Goal: Task Accomplishment & Management: Manage account settings

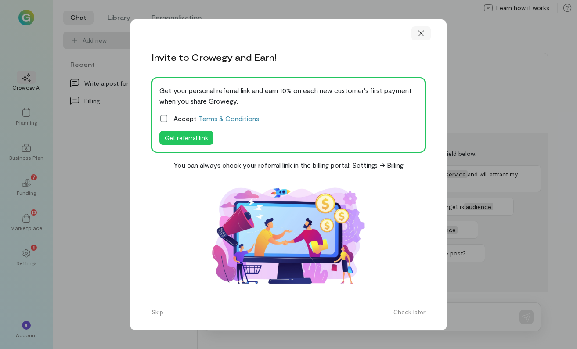
click at [418, 36] on icon at bounding box center [421, 33] width 9 height 9
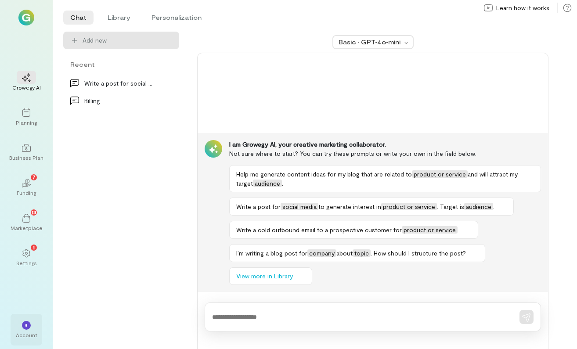
click at [24, 324] on div "*" at bounding box center [26, 325] width 9 height 9
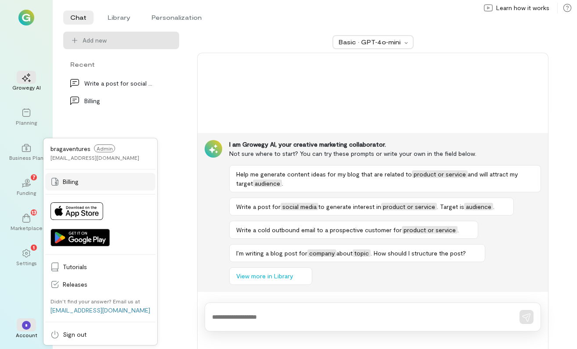
click at [74, 177] on link "Billing" at bounding box center [100, 182] width 110 height 18
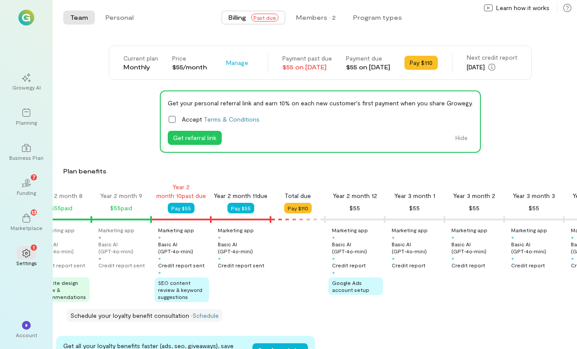
scroll to position [0, 1163]
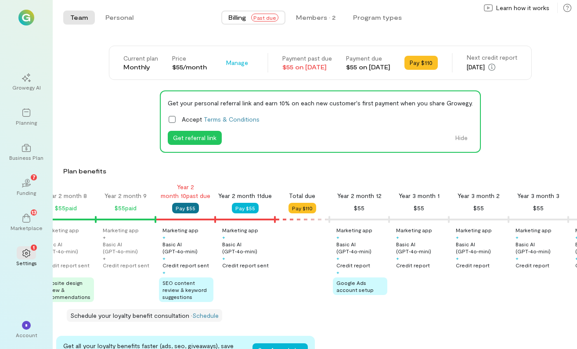
click at [183, 209] on button "Pay $55" at bounding box center [185, 208] width 27 height 11
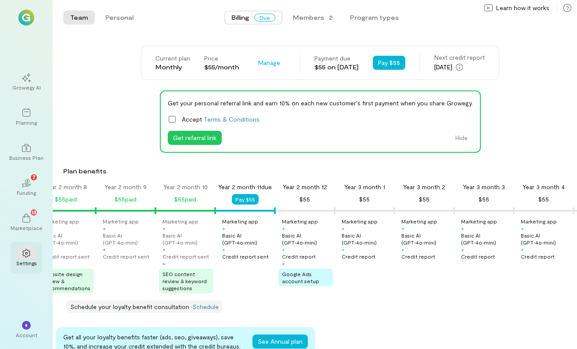
click at [30, 254] on icon at bounding box center [25, 253] width 7 height 8
click at [374, 15] on button "Program types" at bounding box center [374, 18] width 63 height 14
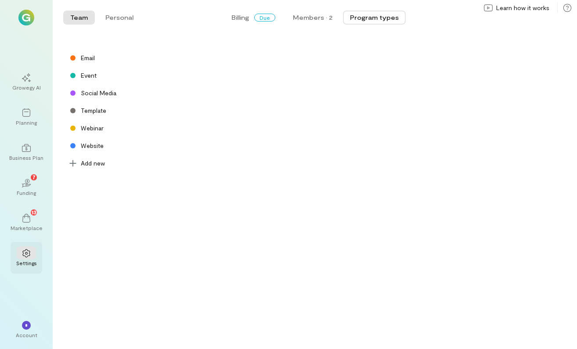
click at [22, 257] on icon at bounding box center [26, 253] width 9 height 9
click at [21, 257] on div at bounding box center [26, 252] width 19 height 13
click at [27, 258] on div at bounding box center [26, 252] width 19 height 13
click at [384, 19] on button "Program types" at bounding box center [374, 18] width 63 height 14
click at [25, 255] on icon at bounding box center [26, 253] width 9 height 9
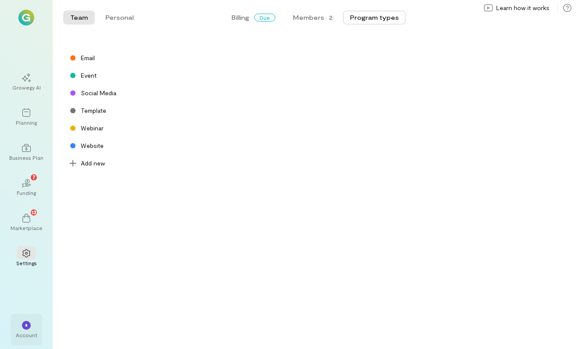
click at [20, 332] on div "Account" at bounding box center [27, 335] width 22 height 7
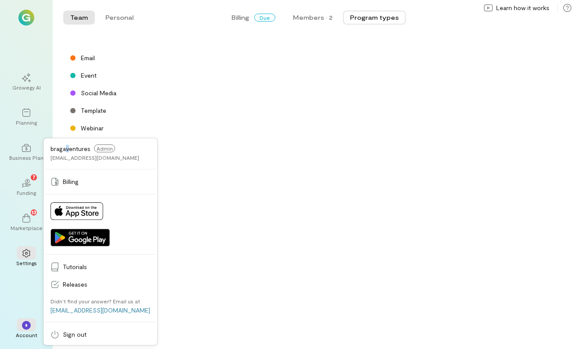
click at [67, 143] on div "bragaventures Admin [EMAIL_ADDRESS][DOMAIN_NAME]" at bounding box center [100, 152] width 110 height 25
click at [58, 159] on div "bragaventures Admin [EMAIL_ADDRESS][DOMAIN_NAME]" at bounding box center [100, 152] width 110 height 25
click at [61, 158] on div "[EMAIL_ADDRESS][DOMAIN_NAME]" at bounding box center [94, 157] width 89 height 7
click at [65, 180] on span "Billing" at bounding box center [106, 181] width 87 height 9
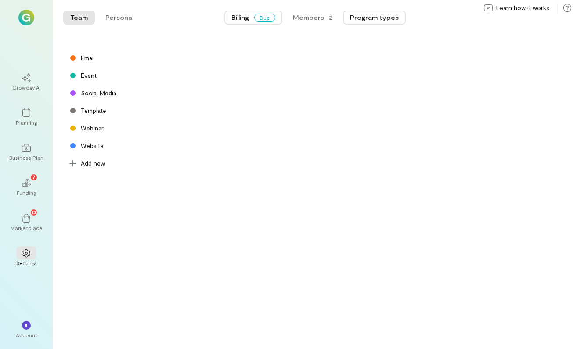
click at [242, 16] on span "Billing" at bounding box center [240, 17] width 18 height 9
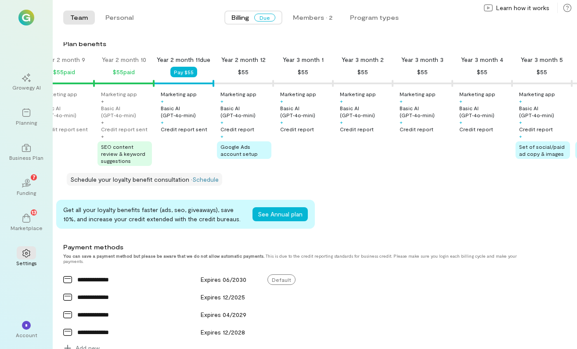
scroll to position [293, 0]
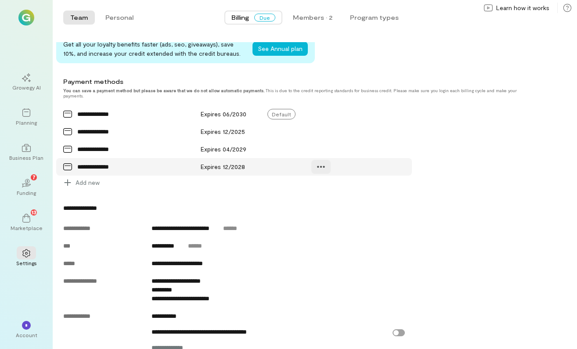
click at [324, 174] on div at bounding box center [320, 167] width 19 height 14
click at [328, 190] on div "Manage" at bounding box center [346, 185] width 55 height 9
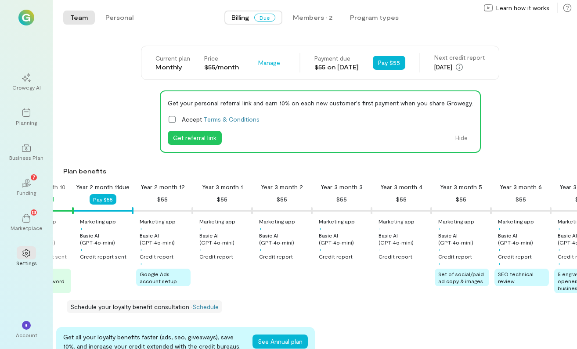
scroll to position [0, 1699]
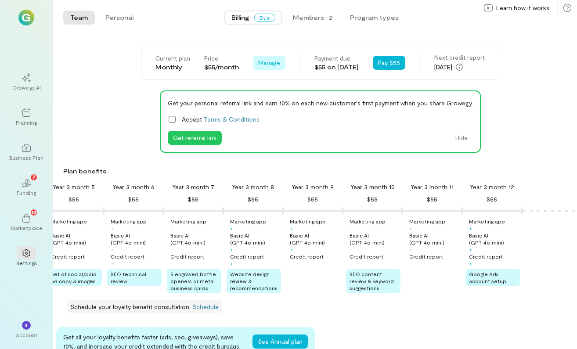
click at [260, 60] on span "Manage" at bounding box center [269, 62] width 22 height 9
click at [260, 95] on icon at bounding box center [264, 99] width 9 height 9
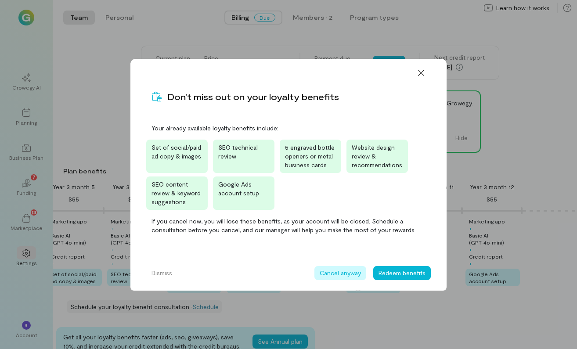
click at [338, 272] on button "Cancel anyway" at bounding box center [340, 273] width 52 height 14
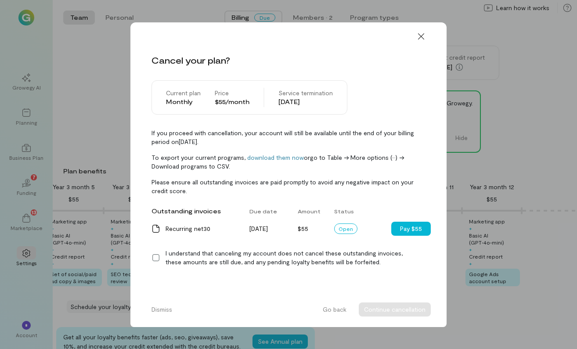
click at [152, 259] on icon at bounding box center [155, 257] width 9 height 9
click at [378, 313] on button "Continue cancellation" at bounding box center [395, 310] width 72 height 14
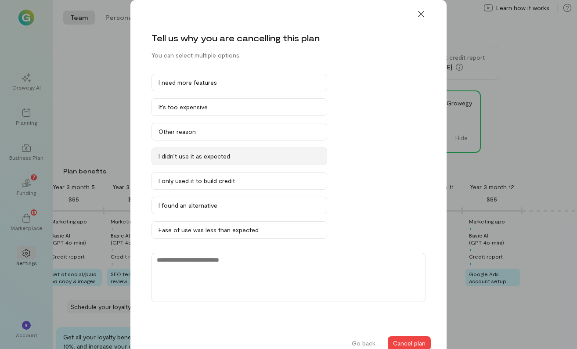
click at [202, 155] on div "I didn’t use it as expected" at bounding box center [240, 156] width 162 height 9
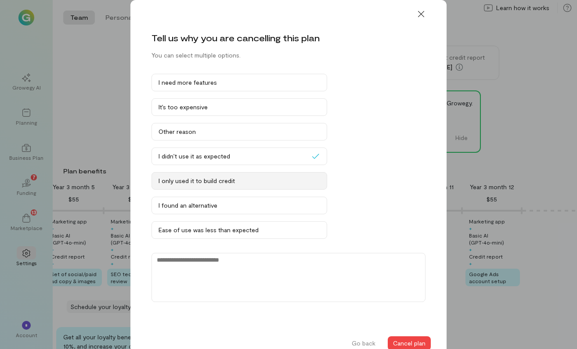
click at [292, 179] on div "I only used it to build credit" at bounding box center [240, 181] width 162 height 9
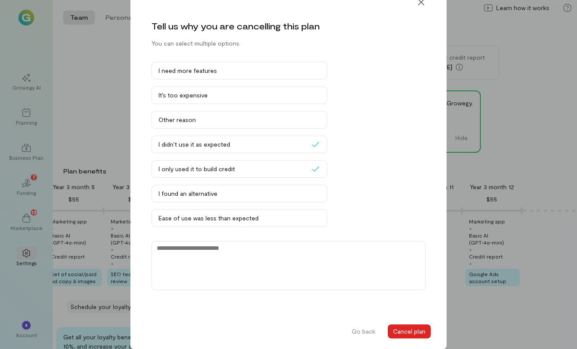
click at [401, 326] on button "Cancel plan" at bounding box center [409, 331] width 43 height 14
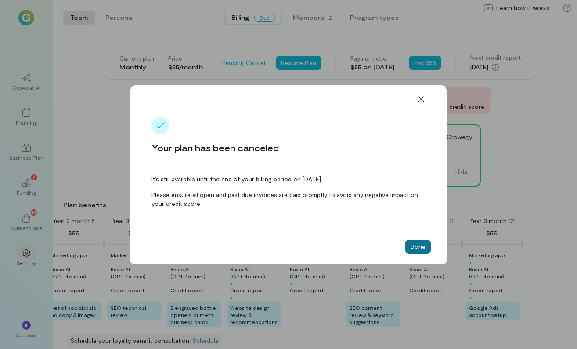
click at [420, 249] on button "Done" at bounding box center [417, 247] width 25 height 14
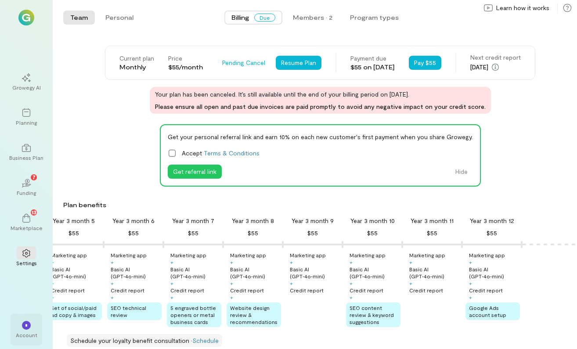
click at [30, 328] on div "*" at bounding box center [26, 325] width 9 height 9
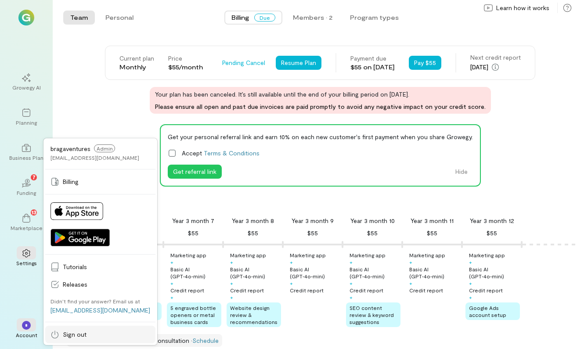
click at [60, 329] on link "Sign out" at bounding box center [100, 335] width 110 height 18
